Goal: Information Seeking & Learning: Find specific fact

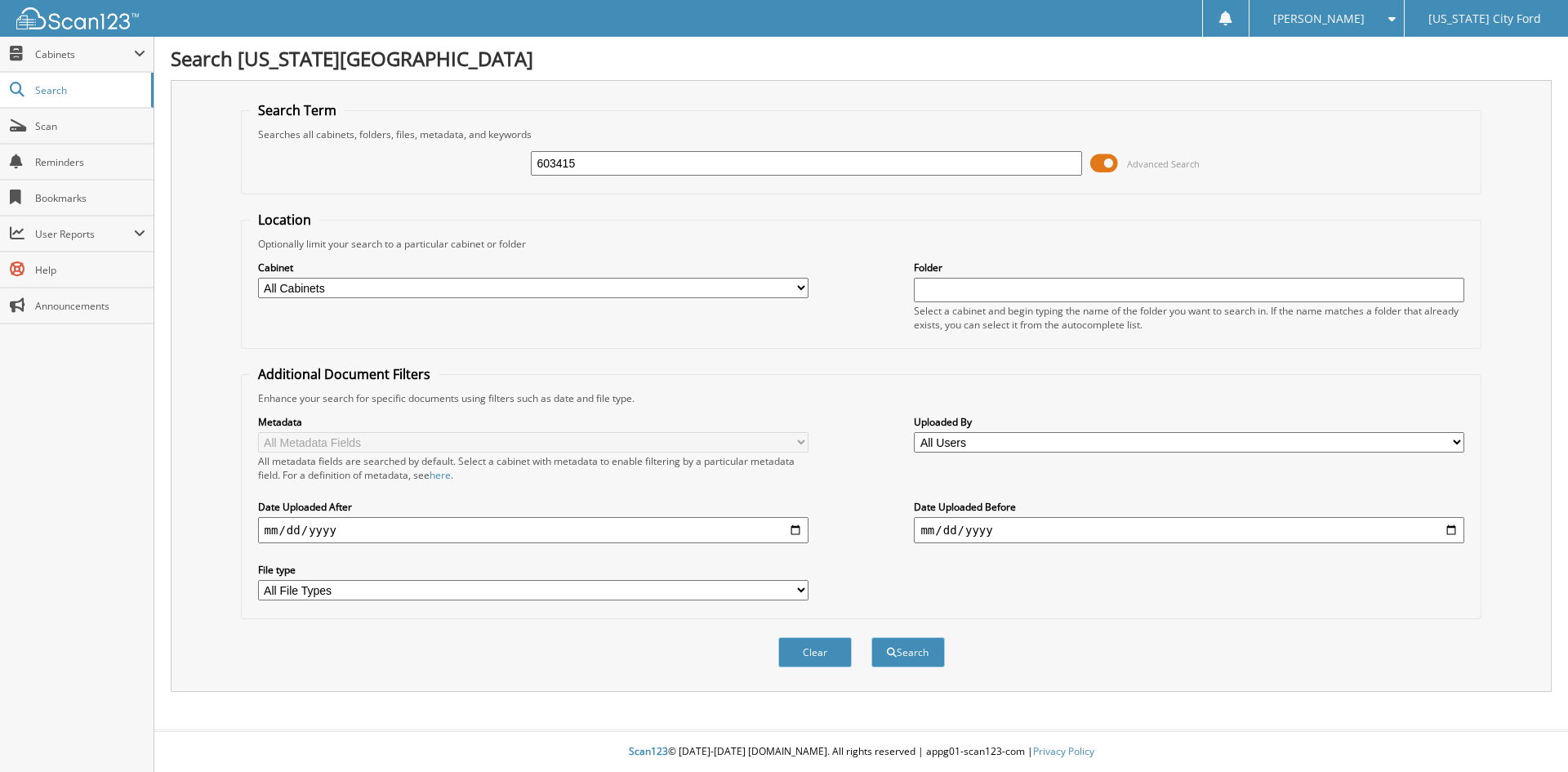
type input "603415"
click at [871, 637] on button "Search" at bounding box center [908, 652] width 73 height 30
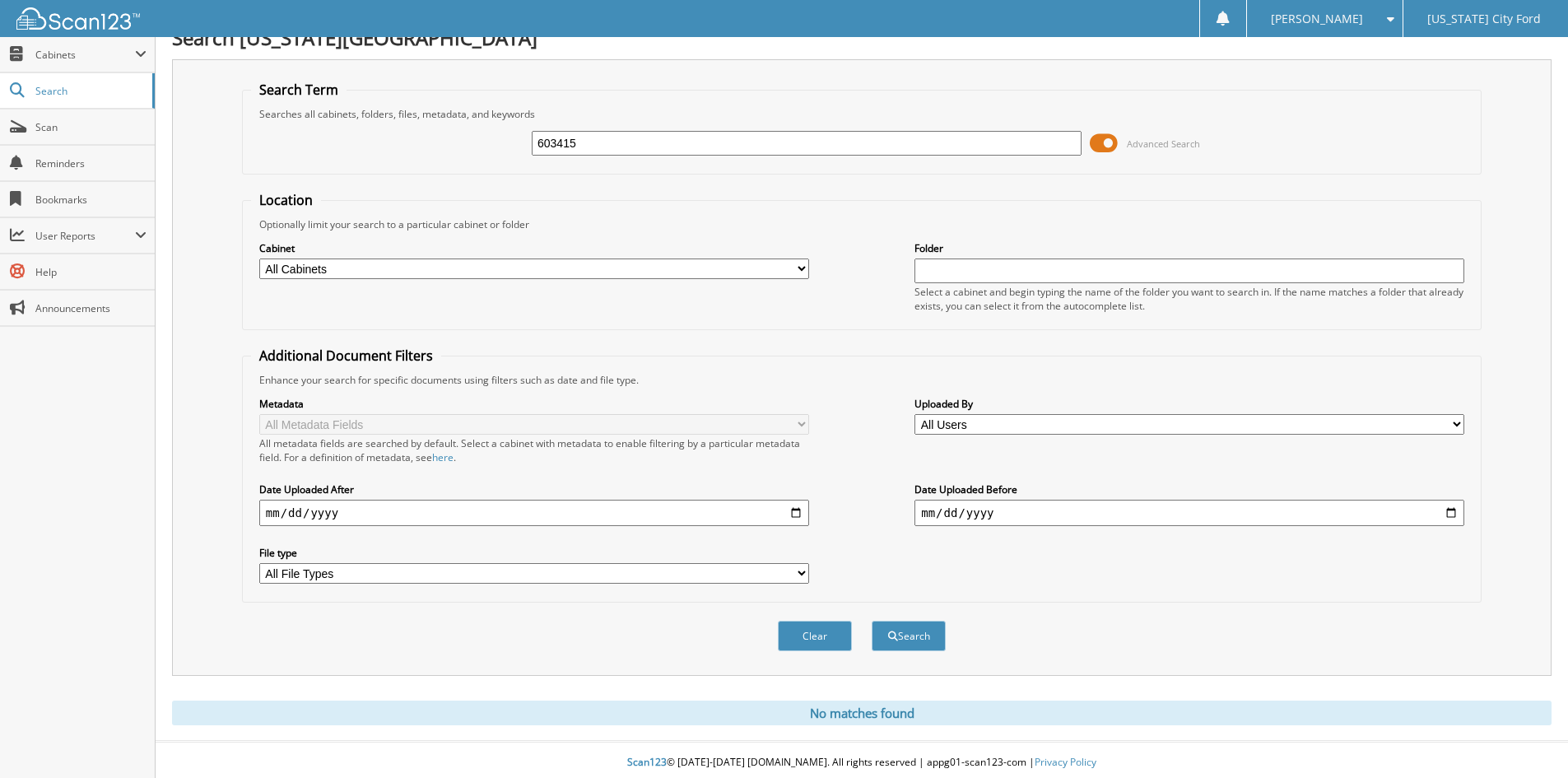
scroll to position [27, 0]
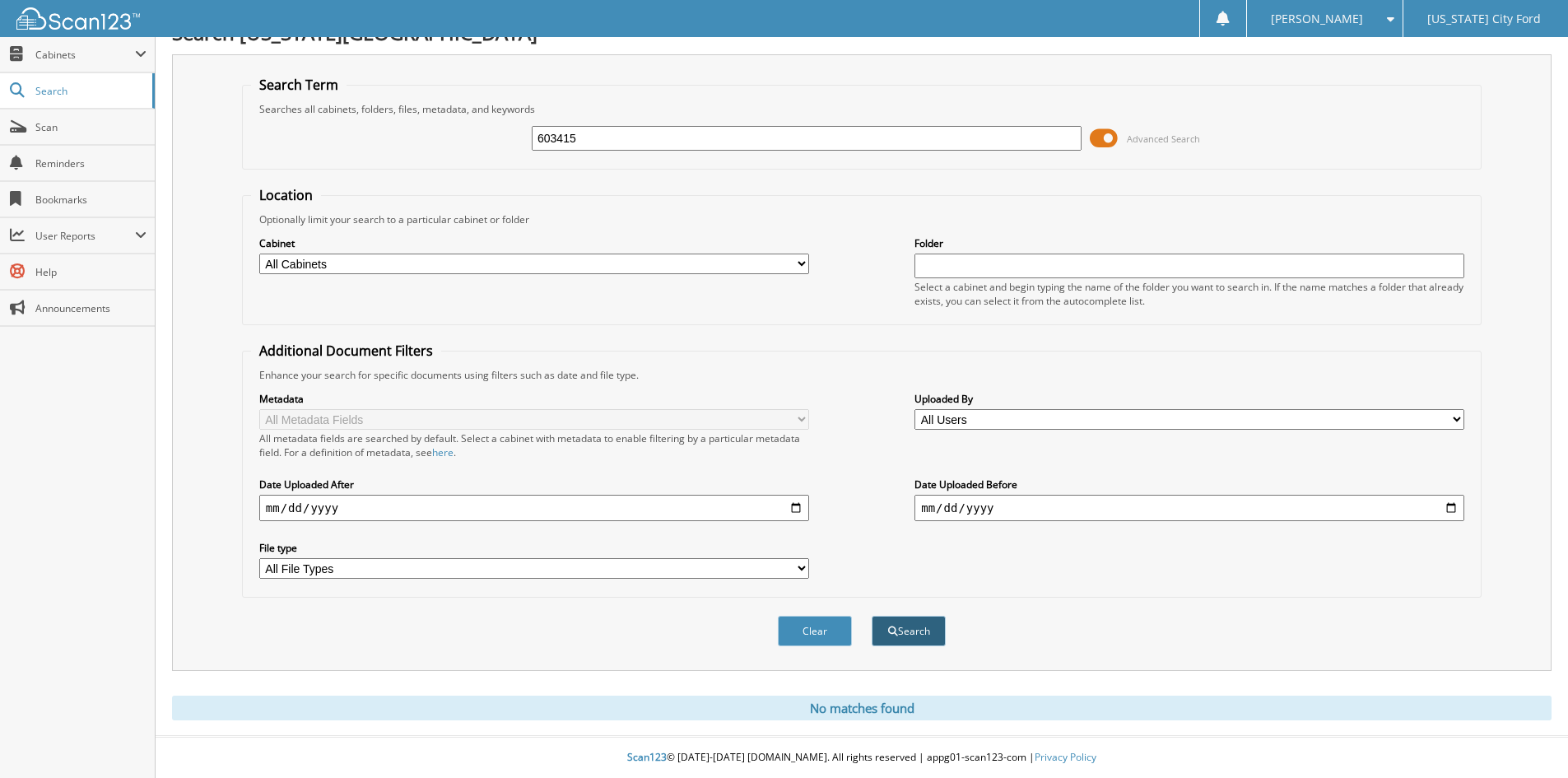
click at [882, 640] on button "Search" at bounding box center [908, 631] width 74 height 30
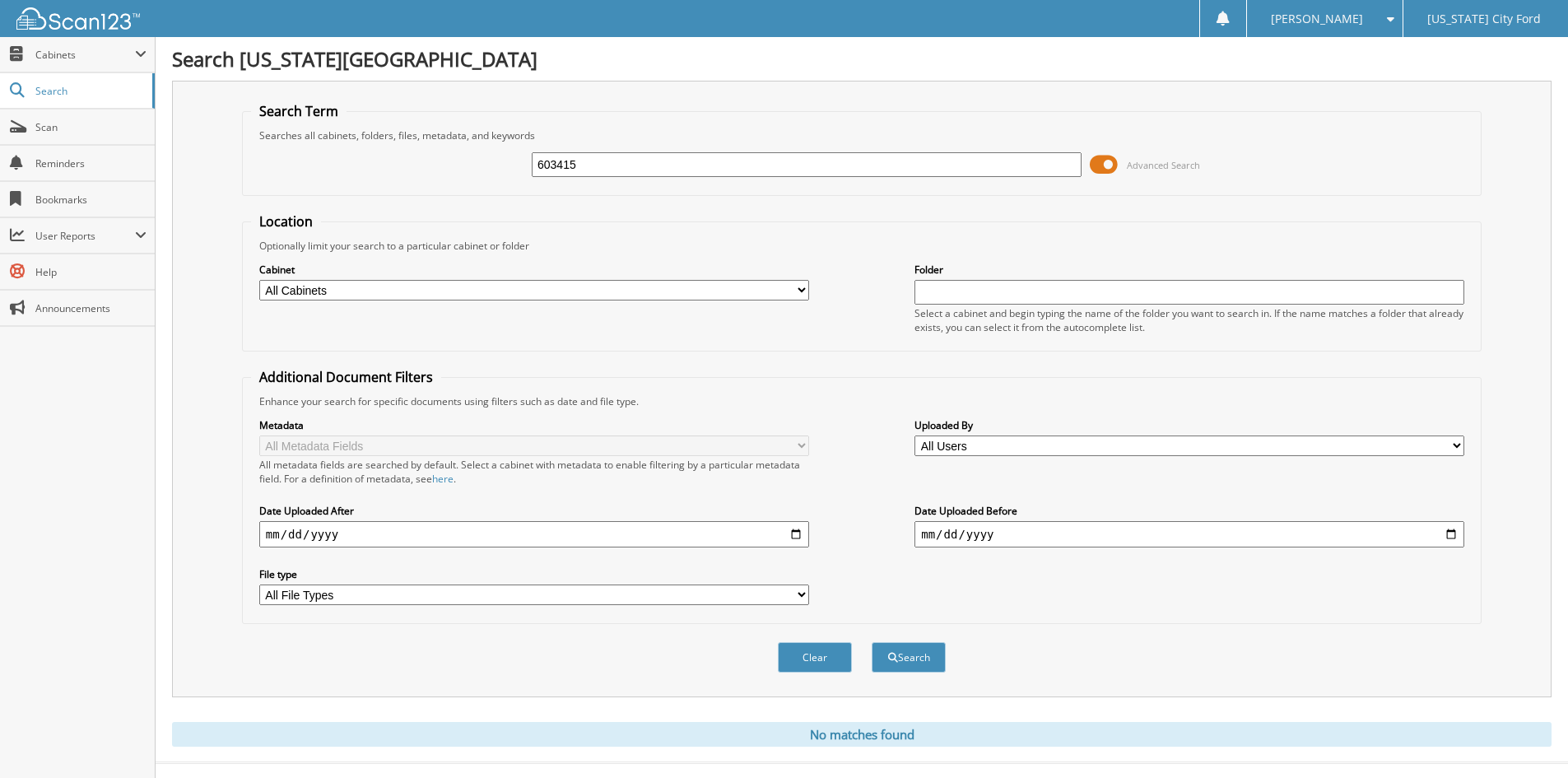
click at [666, 156] on input "603415" at bounding box center [806, 164] width 550 height 24
click at [144, 59] on span at bounding box center [141, 54] width 12 height 13
click at [89, 127] on span "Scan" at bounding box center [90, 127] width 111 height 14
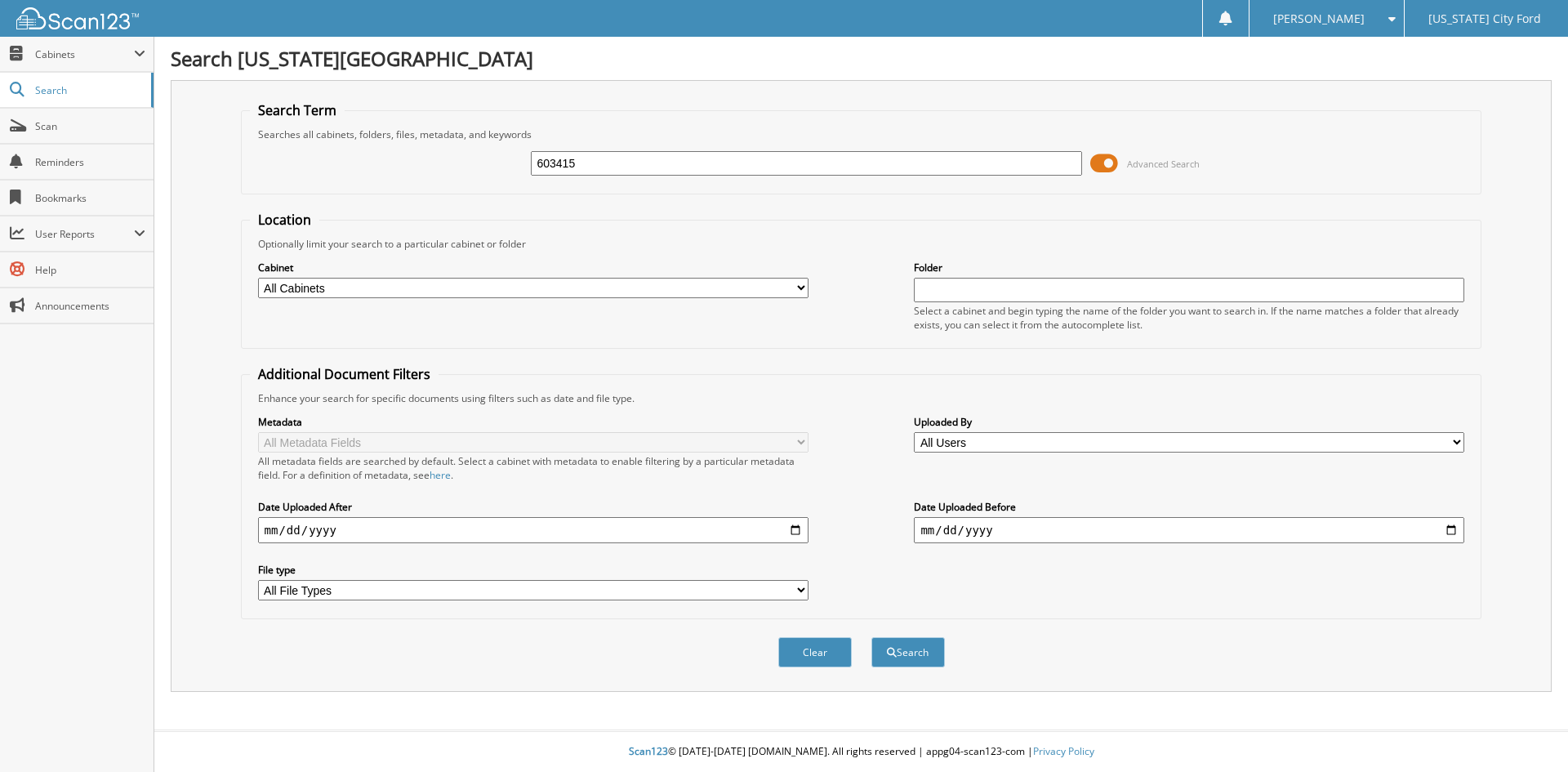
type input "603415"
click at [871, 637] on button "Search" at bounding box center [908, 652] width 73 height 30
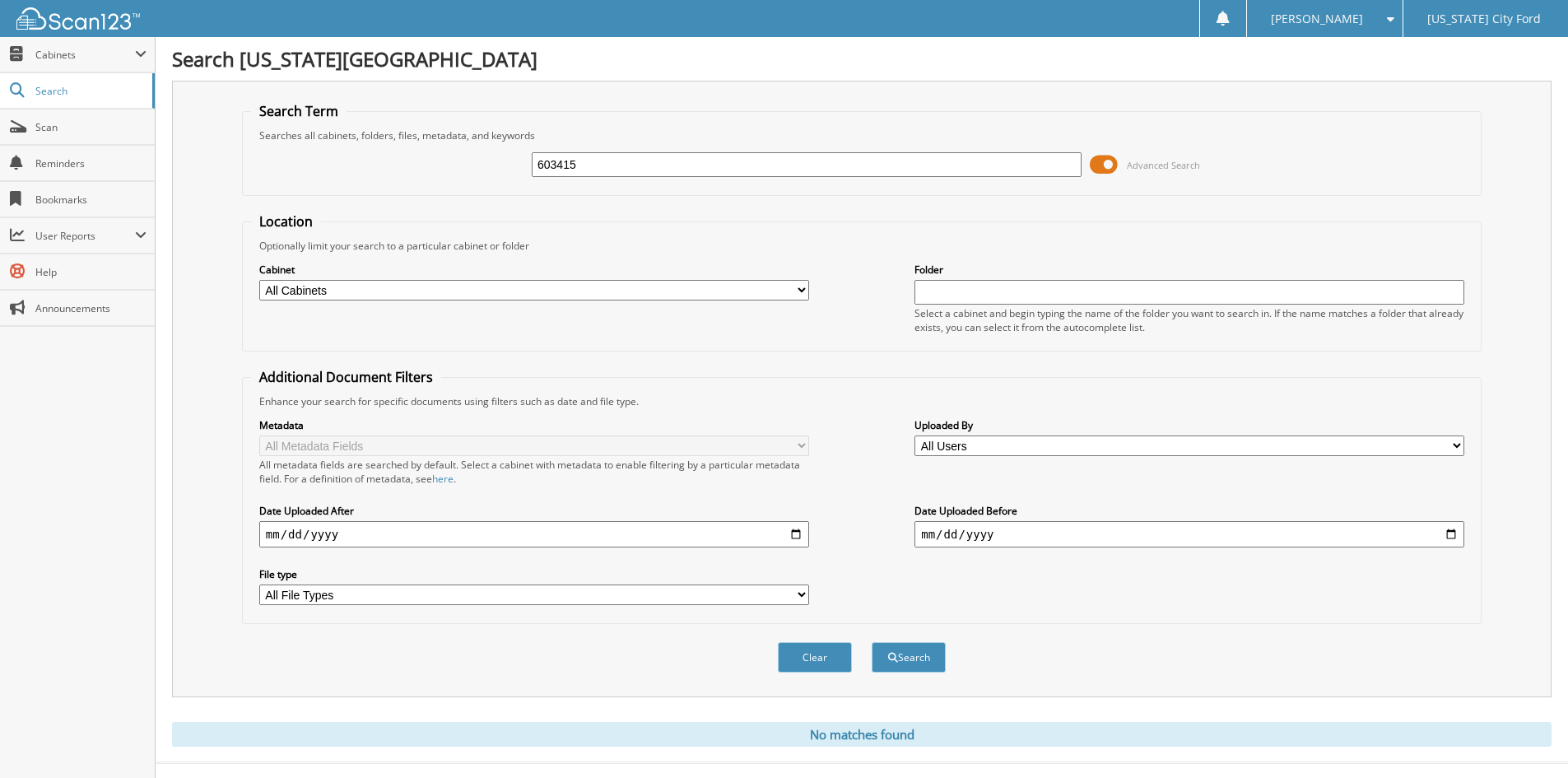
scroll to position [27, 0]
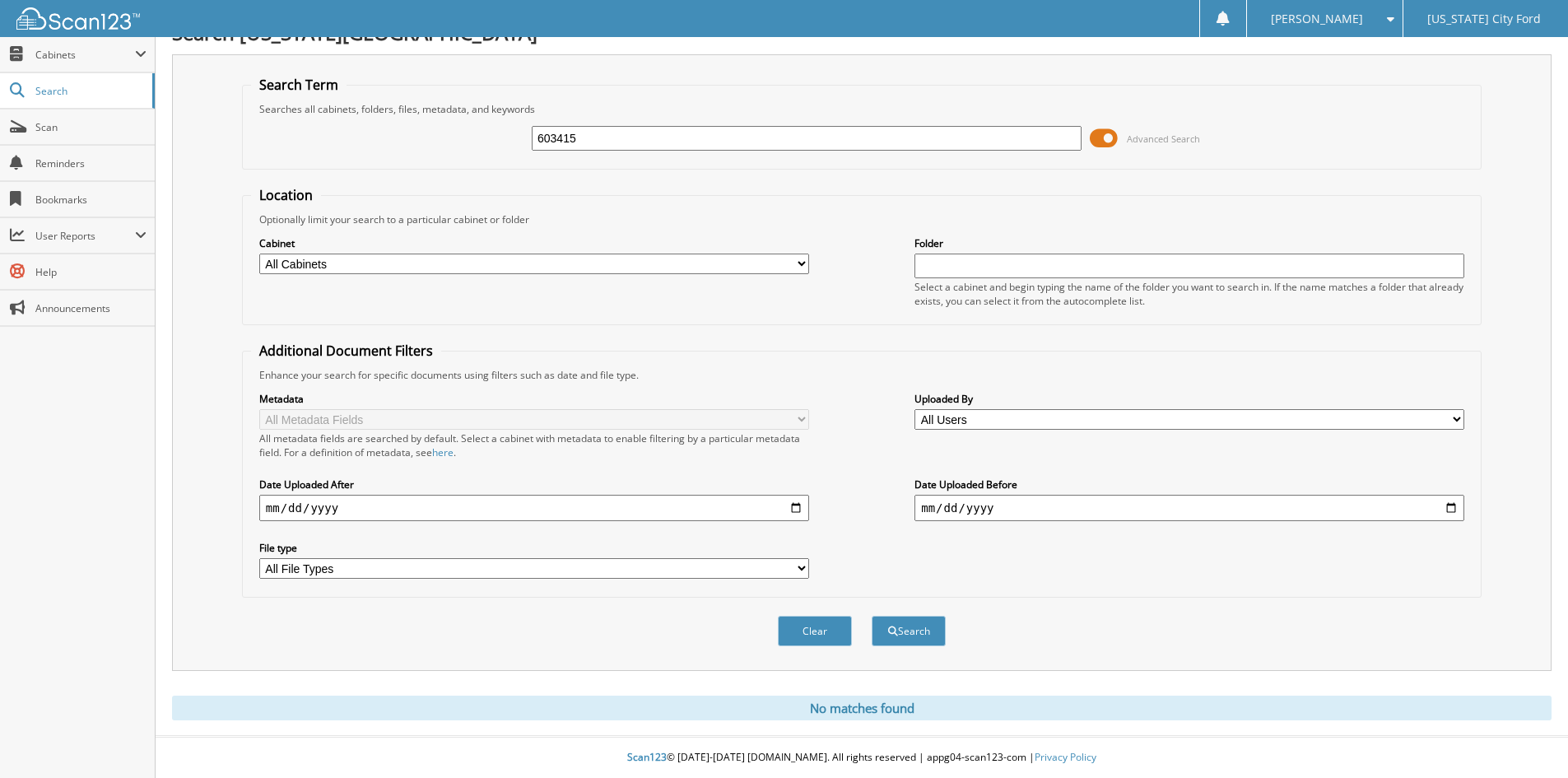
click at [831, 399] on div "Metadata All Metadata Fields All metadata fields are searched by default. Selec…" at bounding box center [861, 485] width 1221 height 207
